Goal: Task Accomplishment & Management: Complete application form

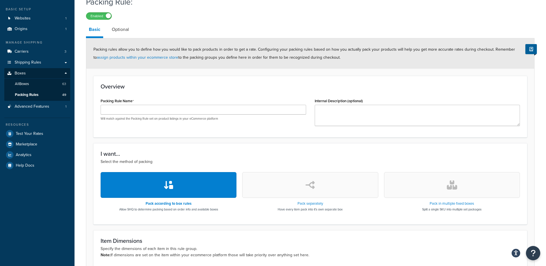
scroll to position [29, 0]
click at [122, 31] on link "Optional" at bounding box center [120, 30] width 23 height 14
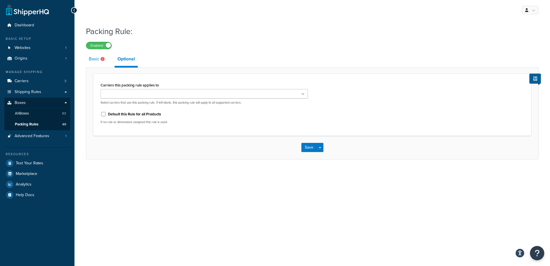
click at [94, 60] on link "Basic" at bounding box center [97, 59] width 23 height 14
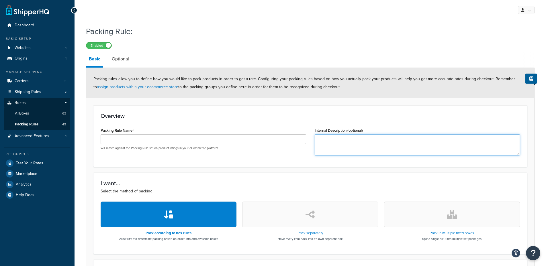
click at [330, 136] on textarea "Internal Description (optional)" at bounding box center [418, 144] width 206 height 21
type textarea "Natural 77"
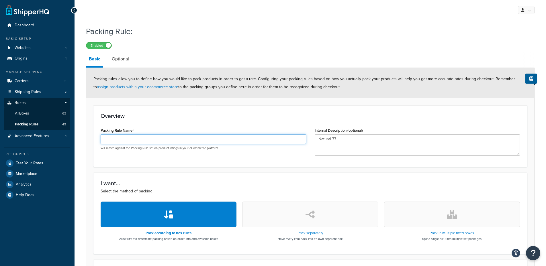
click at [147, 139] on input "Packing Rule Name" at bounding box center [204, 139] width 206 height 10
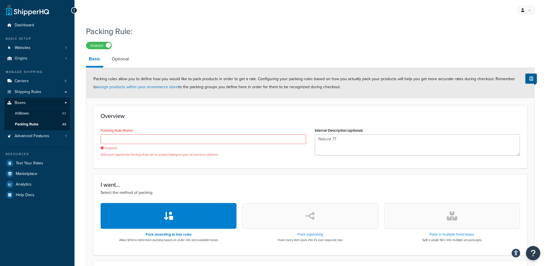
click at [248, 119] on h3 "Overview" at bounding box center [310, 116] width 419 height 6
click at [227, 183] on h3 "I want..." at bounding box center [310, 185] width 419 height 6
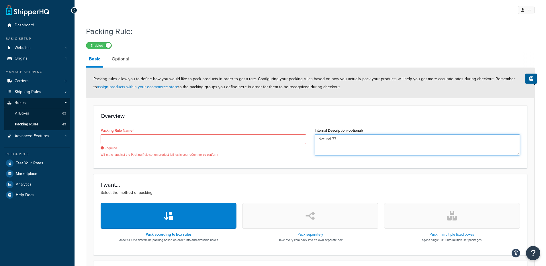
click at [362, 140] on textarea "Natural 77" at bounding box center [418, 144] width 206 height 21
click at [338, 138] on textarea "Natural 77" at bounding box center [418, 144] width 206 height 21
click at [359, 140] on textarea "Natural 77" at bounding box center [418, 144] width 206 height 21
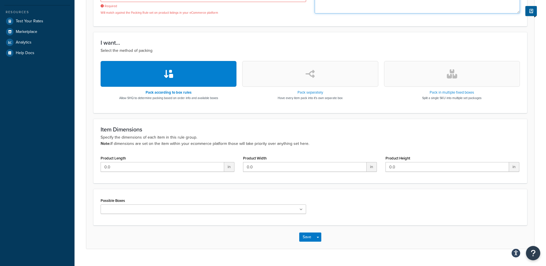
scroll to position [142, 0]
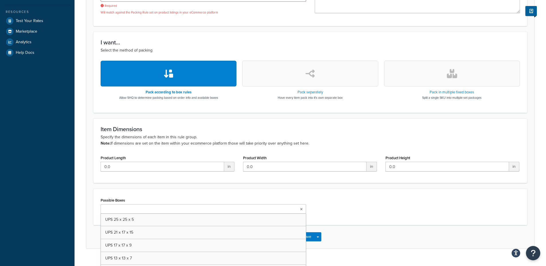
click at [302, 212] on ul at bounding box center [204, 208] width 206 height 9
click at [162, 189] on div "Possible Boxes UPS 14 x 14 x 14 UPS 25 x 25 x 5 UPS 21 x 17 x 15 UPS 17 x 17 x …" at bounding box center [310, 208] width 434 height 38
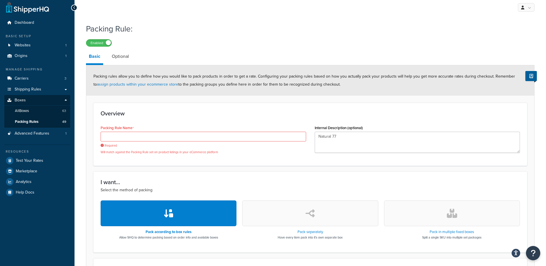
scroll to position [0, 0]
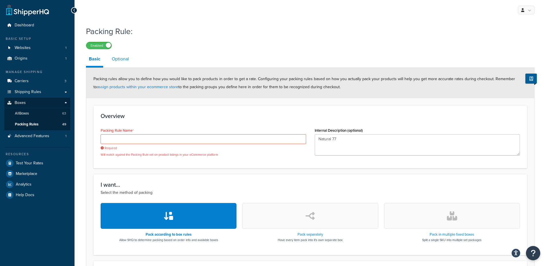
click at [131, 60] on link "Optional" at bounding box center [120, 59] width 23 height 14
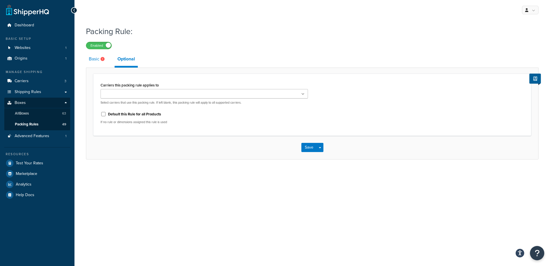
click at [97, 62] on link "Basic" at bounding box center [97, 59] width 23 height 14
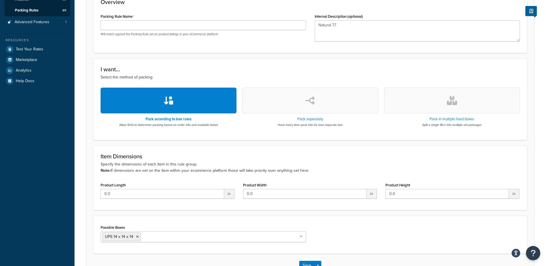
scroll to position [114, 0]
click at [243, 103] on button "button" at bounding box center [310, 100] width 136 height 26
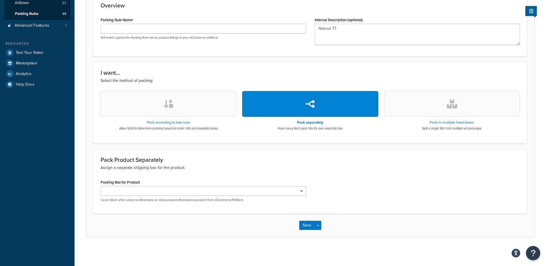
click at [197, 103] on button "button" at bounding box center [169, 104] width 136 height 26
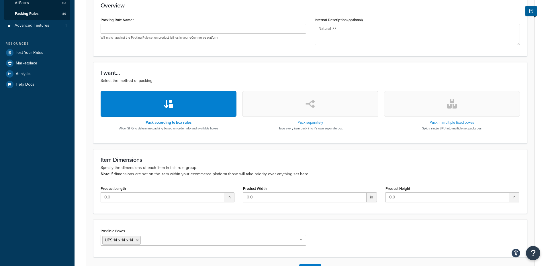
click at [428, 106] on button "button" at bounding box center [452, 104] width 136 height 26
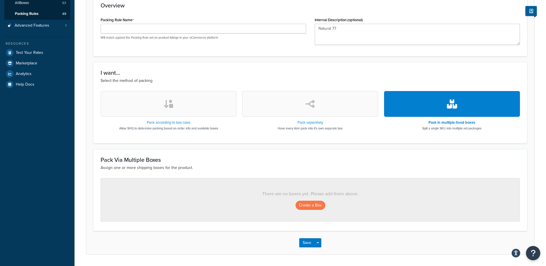
click at [159, 93] on button "button" at bounding box center [169, 104] width 136 height 26
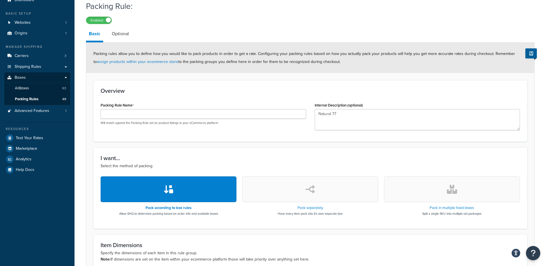
scroll to position [25, 0]
click at [116, 33] on link "Optional" at bounding box center [120, 34] width 23 height 14
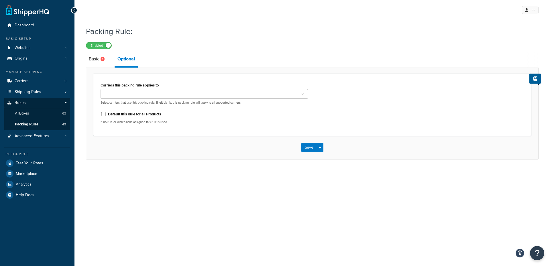
click at [129, 93] on input "Carriers this packing rule applies to" at bounding box center [127, 94] width 51 height 6
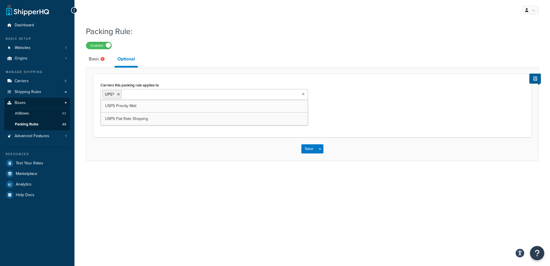
click at [188, 79] on div "Carriers this packing rule applies to UPS® USPS Priority Mail USPS Flat Rate Sh…" at bounding box center [312, 106] width 438 height 64
click at [99, 63] on link "Basic" at bounding box center [97, 59] width 23 height 14
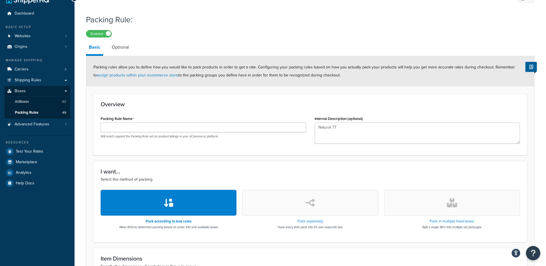
scroll to position [11, 0]
click at [110, 50] on link "Optional" at bounding box center [120, 48] width 23 height 14
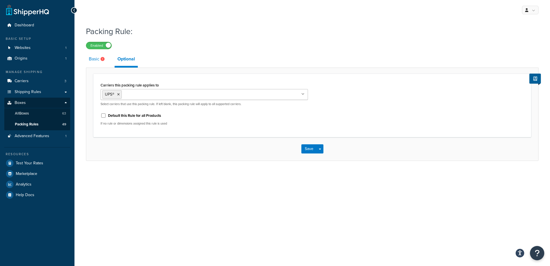
click at [93, 62] on link "Basic" at bounding box center [97, 59] width 23 height 14
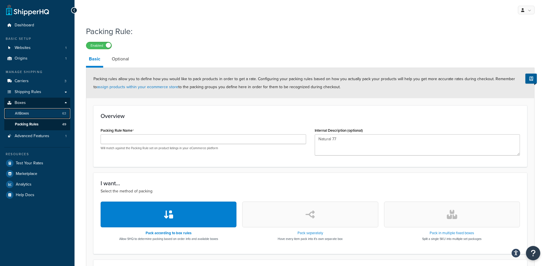
click at [35, 111] on link "All Boxes 63" at bounding box center [37, 113] width 66 height 11
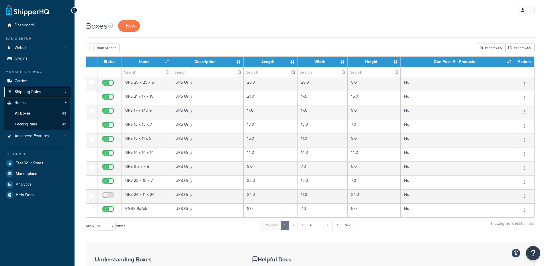
click at [62, 90] on link "Shipping Rules" at bounding box center [37, 92] width 66 height 11
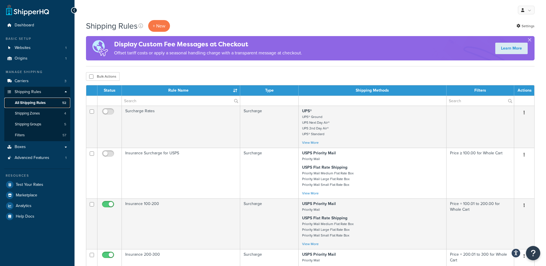
click at [55, 103] on link "All Shipping Rules 52" at bounding box center [37, 103] width 66 height 11
click at [163, 26] on p "+ New" at bounding box center [159, 26] width 22 height 12
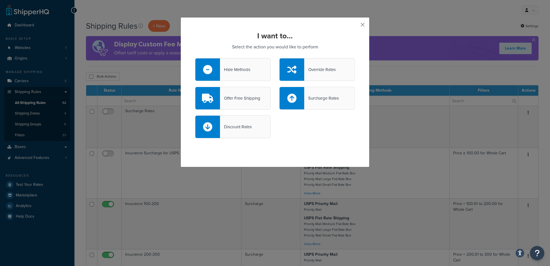
click at [355, 26] on button "button" at bounding box center [354, 26] width 1 height 1
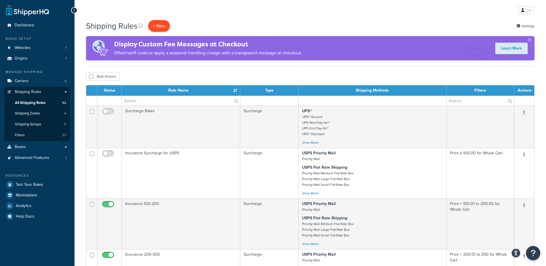
click at [163, 25] on p "+ New" at bounding box center [159, 26] width 22 height 12
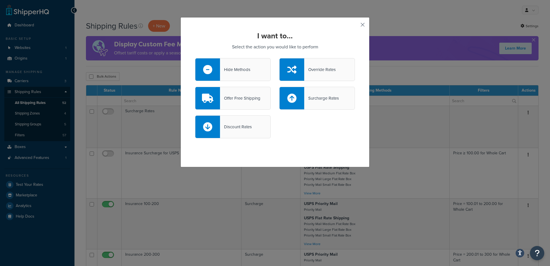
click at [355, 26] on button "button" at bounding box center [354, 26] width 1 height 1
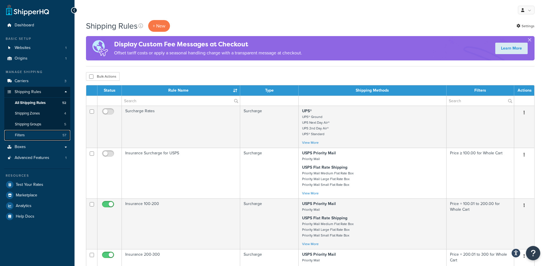
click at [34, 134] on link "Filters 57" at bounding box center [37, 135] width 66 height 11
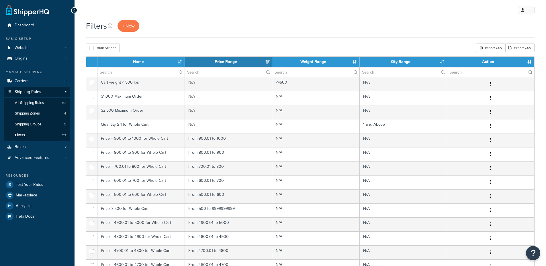
select select "15"
click at [32, 147] on link "Boxes" at bounding box center [37, 147] width 66 height 11
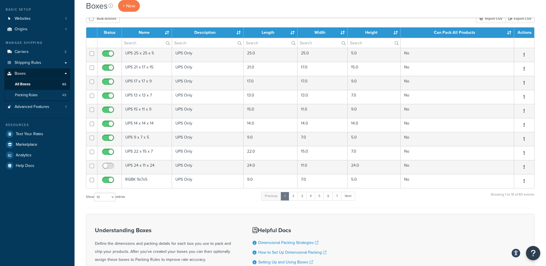
scroll to position [29, 0]
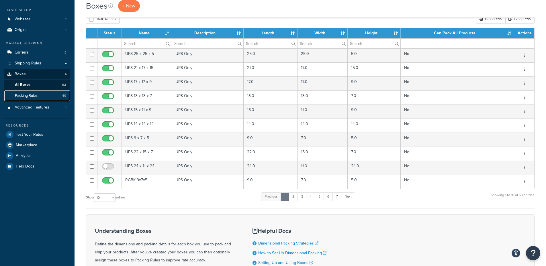
click at [40, 99] on link "Packing Rules 49" at bounding box center [37, 96] width 66 height 11
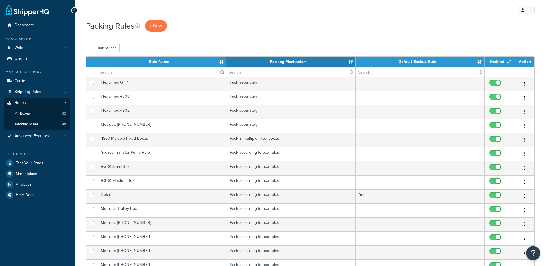
select select "15"
click at [159, 25] on span "+ New" at bounding box center [156, 26] width 13 height 7
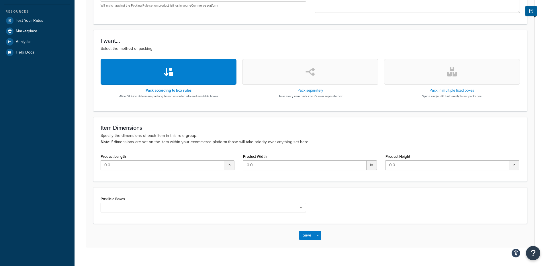
scroll to position [143, 0]
click at [416, 76] on button "button" at bounding box center [452, 72] width 136 height 26
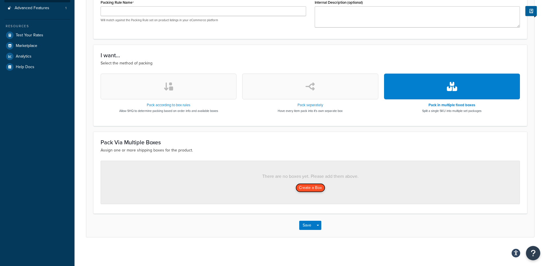
click at [310, 191] on button "Create a Box" at bounding box center [311, 187] width 30 height 9
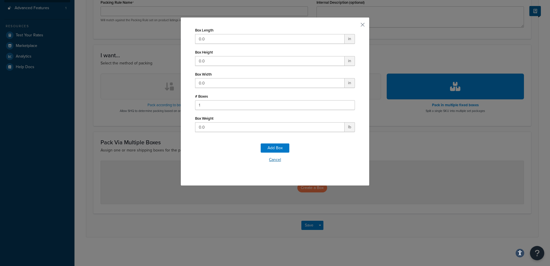
click at [274, 158] on button "Cancel" at bounding box center [275, 160] width 160 height 9
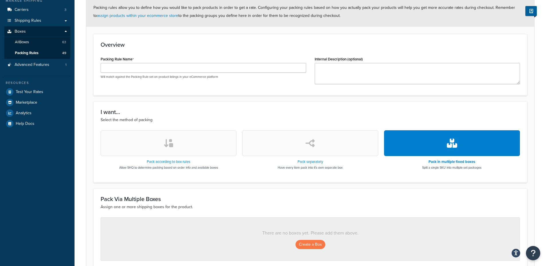
scroll to position [71, 0]
click at [180, 147] on button "button" at bounding box center [169, 144] width 136 height 26
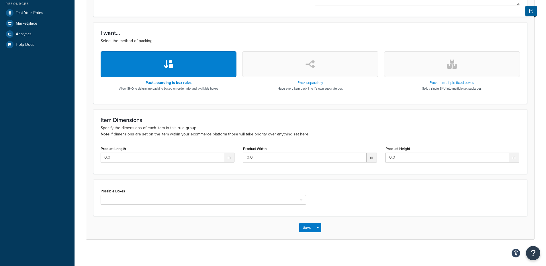
scroll to position [153, 0]
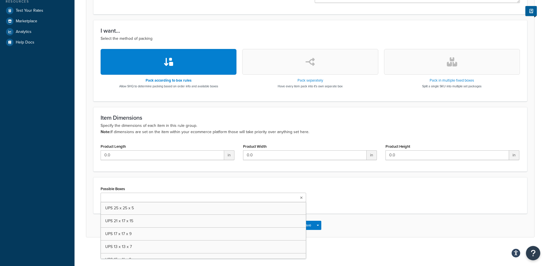
click at [158, 196] on ul at bounding box center [204, 197] width 206 height 9
click at [270, 177] on div "Possible Boxes UPS 14 x 14 x 14 UPS 25 x 25 x 5 UPS 21 x 17 x 15 UPS 17 x 17 x …" at bounding box center [310, 196] width 434 height 38
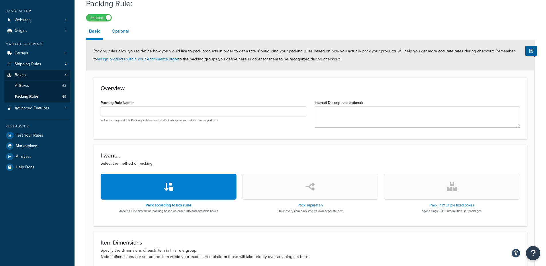
scroll to position [28, 0]
click at [122, 34] on link "Optional" at bounding box center [120, 31] width 23 height 14
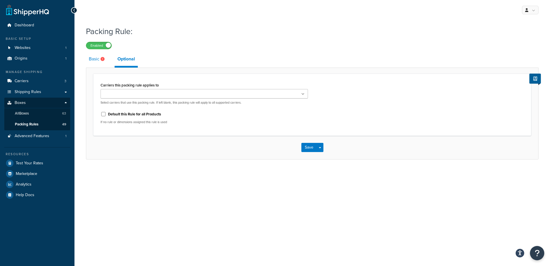
click at [91, 61] on link "Basic" at bounding box center [97, 59] width 23 height 14
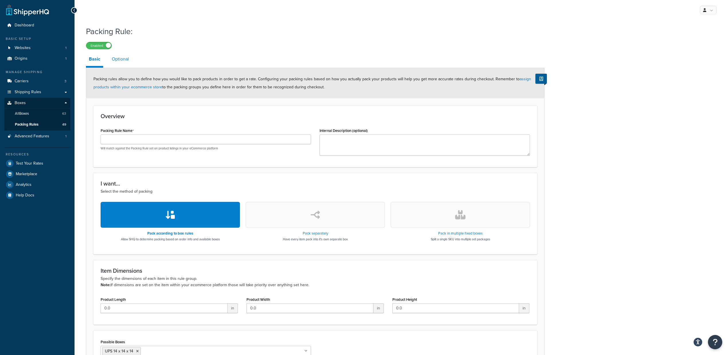
click at [124, 55] on link "Optional" at bounding box center [120, 59] width 23 height 14
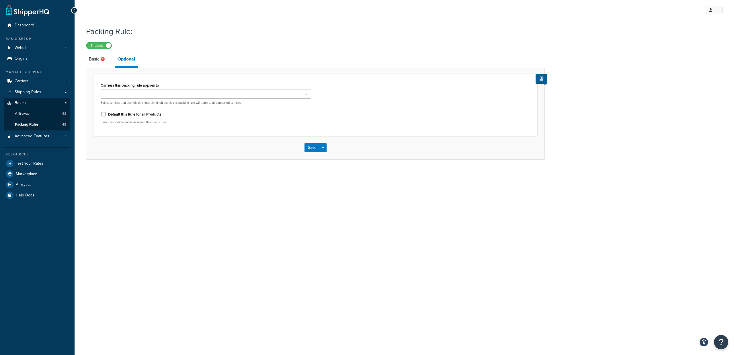
click at [278, 95] on ul at bounding box center [206, 93] width 210 height 9
click at [470, 169] on div "Packing Rule: Enabled Basic Optional Carriers this packing rule applies to UPS®…" at bounding box center [404, 99] width 659 height 152
click at [418, 178] on div "My Profile Billing Global Settings Contact Us Logout Packing Rule: Enabled Basi…" at bounding box center [404, 177] width 659 height 355
click at [172, 144] on div "Save Save Dropdown Save and Edit Save and Duplicate Save and Create New" at bounding box center [315, 149] width 458 height 24
click at [45, 113] on link "All Boxes 63" at bounding box center [37, 113] width 66 height 11
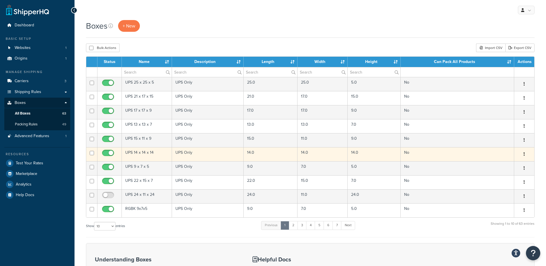
click at [364, 155] on td "14.0" at bounding box center [374, 154] width 53 height 14
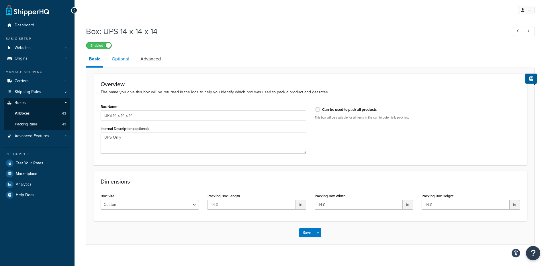
click at [128, 60] on link "Optional" at bounding box center [120, 59] width 23 height 14
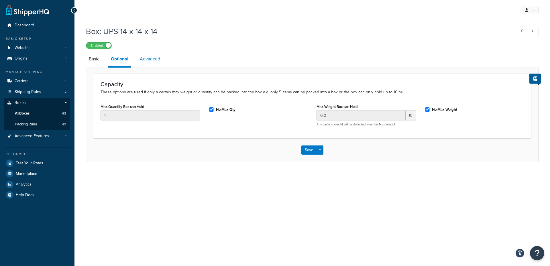
click at [157, 63] on link "Advanced" at bounding box center [150, 59] width 26 height 14
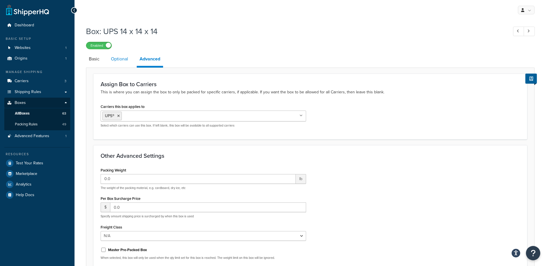
click at [129, 62] on link "Optional" at bounding box center [119, 59] width 23 height 14
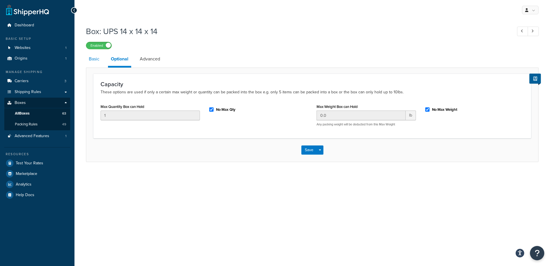
click at [97, 63] on link "Basic" at bounding box center [94, 59] width 16 height 14
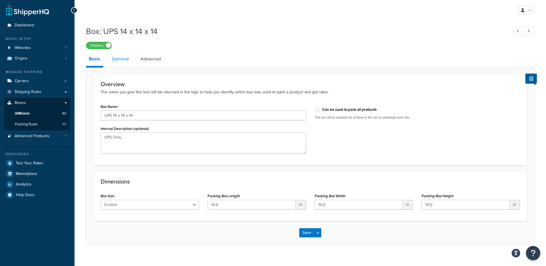
click at [119, 60] on link "Optional" at bounding box center [120, 59] width 23 height 14
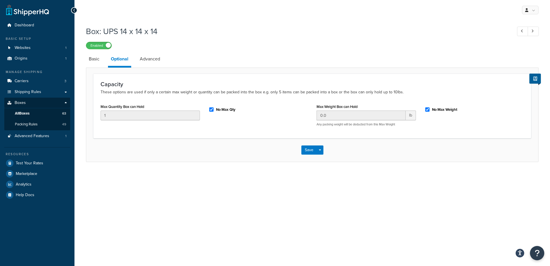
click at [153, 59] on link "Advanced" at bounding box center [150, 59] width 26 height 14
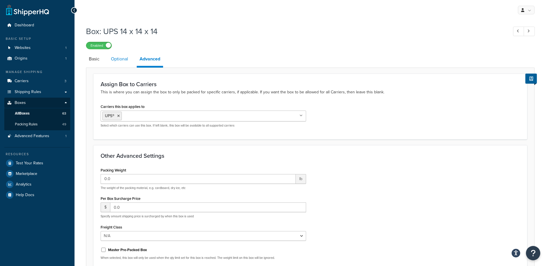
click at [117, 57] on link "Optional" at bounding box center [119, 59] width 23 height 14
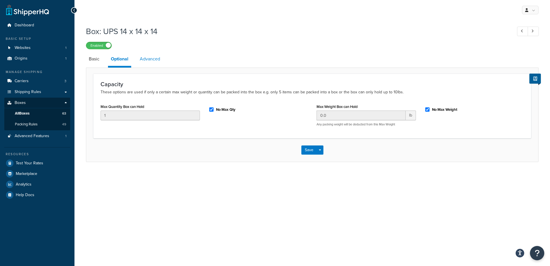
click at [152, 57] on link "Advanced" at bounding box center [150, 59] width 26 height 14
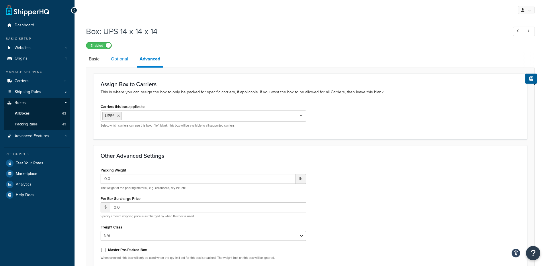
click at [115, 62] on link "Optional" at bounding box center [119, 59] width 23 height 14
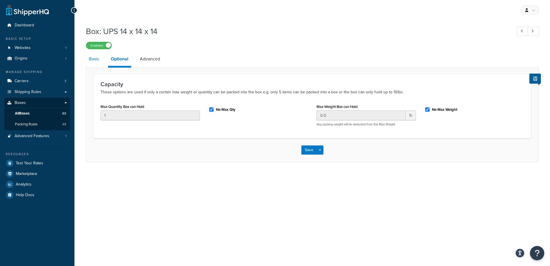
click at [94, 61] on link "Basic" at bounding box center [94, 59] width 16 height 14
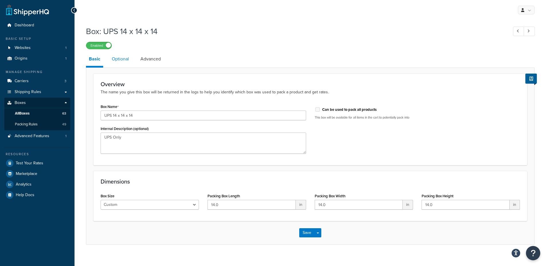
click at [123, 60] on link "Optional" at bounding box center [120, 59] width 23 height 14
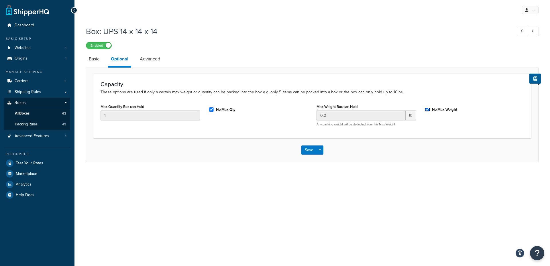
click at [429, 109] on input "No Max Weight" at bounding box center [428, 109] width 6 height 4
checkbox input "false"
click at [378, 117] on input "0.0" at bounding box center [361, 116] width 89 height 10
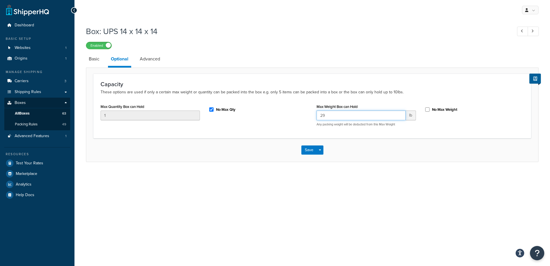
type input "29"
click at [327, 161] on div "Save Save Dropdown Save and Edit Save and Duplicate Save and Create New" at bounding box center [312, 150] width 452 height 24
click at [310, 150] on button "Save" at bounding box center [309, 150] width 15 height 9
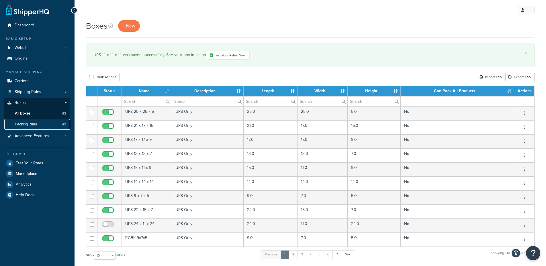
click at [32, 126] on span "Packing Rules" at bounding box center [26, 124] width 23 height 5
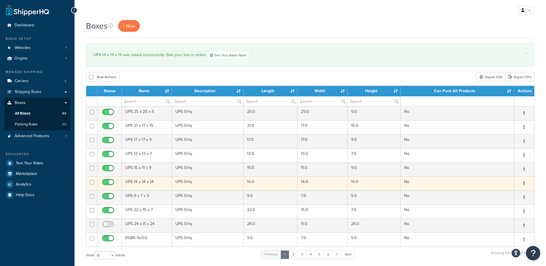
click at [176, 182] on td "UPS Only" at bounding box center [208, 184] width 72 height 14
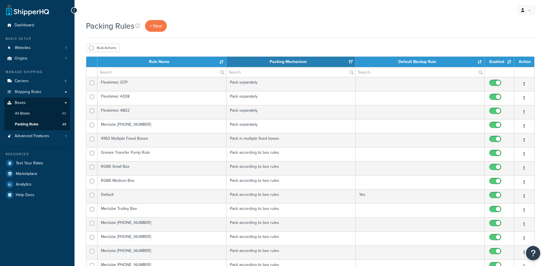
select select "15"
click at [151, 27] on span "+ New" at bounding box center [156, 26] width 13 height 7
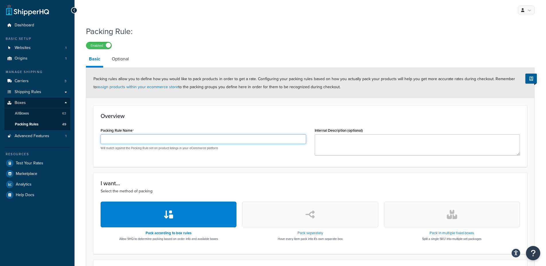
click at [183, 138] on input "Packing Rule Name" at bounding box center [204, 139] width 206 height 10
type input "N"
type input "Nat77-BoxRule"
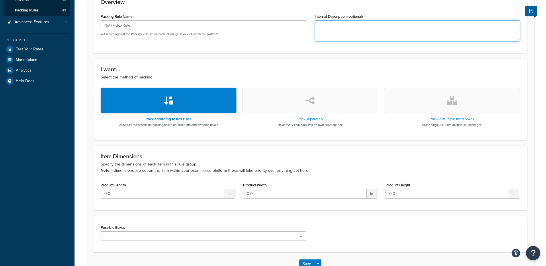
scroll to position [114, 0]
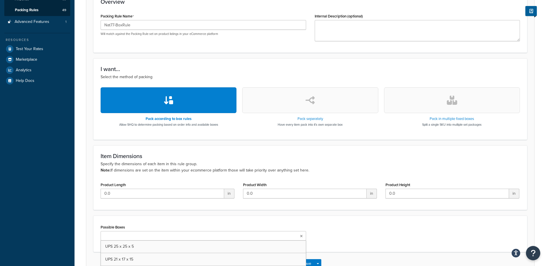
click at [172, 231] on ul at bounding box center [204, 235] width 206 height 9
type input "14"
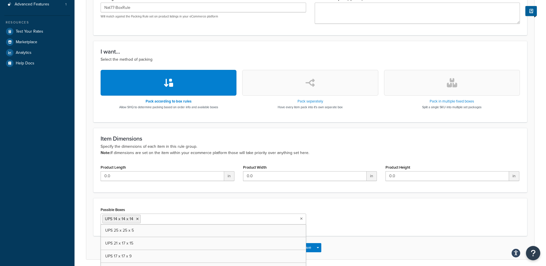
scroll to position [154, 0]
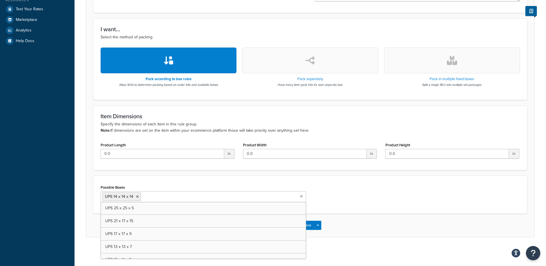
click at [274, 171] on form "Packing rules allow you to define how you would like to pack products in order …" at bounding box center [310, 75] width 448 height 323
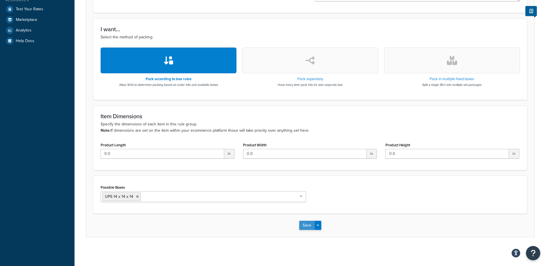
click at [305, 228] on button "Save" at bounding box center [306, 225] width 15 height 9
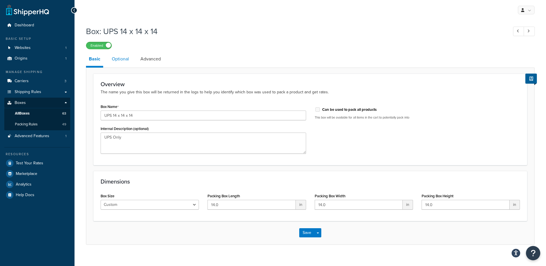
click at [125, 62] on link "Optional" at bounding box center [120, 59] width 23 height 14
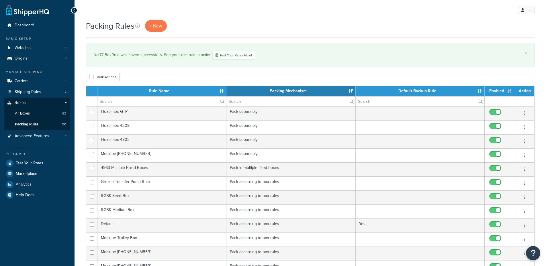
select select "15"
drag, startPoint x: 93, startPoint y: 54, endPoint x: 119, endPoint y: 54, distance: 26.4
click at [119, 54] on div "× Nat77-BoxRule was saved successfully. See your dim rule in action Test Your R…" at bounding box center [310, 56] width 449 height 24
copy div "Nat77-BoxRule"
click at [210, 75] on div "Bulk Actions Duplicate [GEOGRAPHIC_DATA]" at bounding box center [310, 77] width 449 height 9
